Goal: Task Accomplishment & Management: Manage account settings

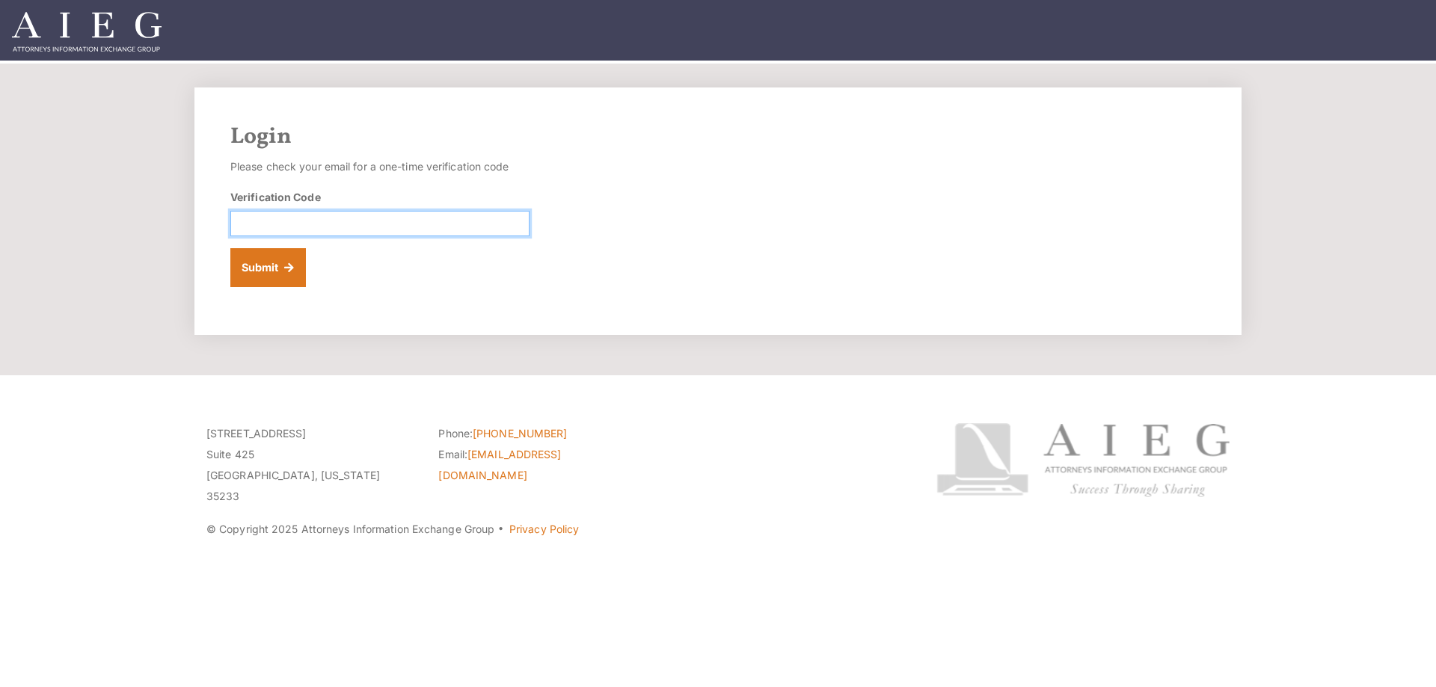
click at [316, 218] on input "Verification Code" at bounding box center [379, 223] width 299 height 25
click at [287, 221] on input "Verification Code" at bounding box center [379, 223] width 299 height 25
paste input "023539"
type input "023539"
click at [266, 266] on button "Submit" at bounding box center [268, 267] width 76 height 39
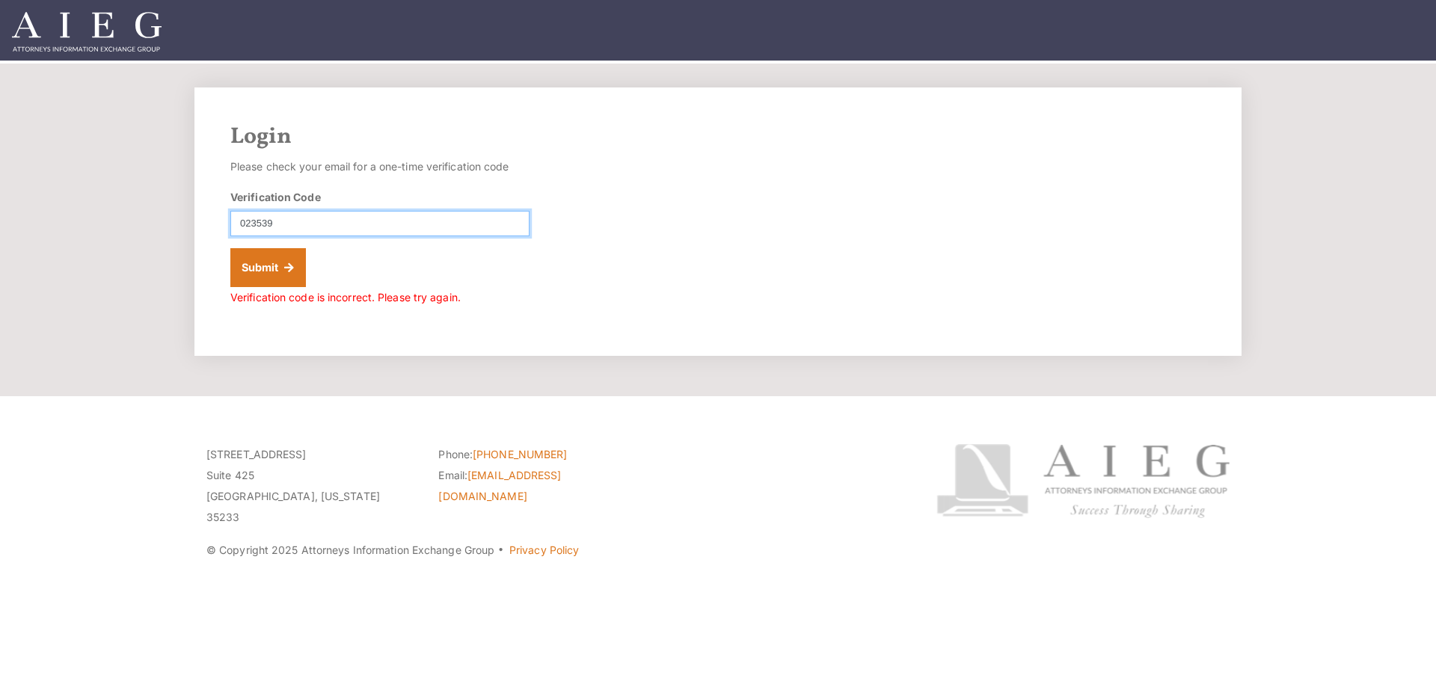
click at [243, 224] on input "023539" at bounding box center [379, 223] width 299 height 25
type input "023539"
click at [230, 248] on button "Submit" at bounding box center [268, 267] width 76 height 39
